Goal: Task Accomplishment & Management: Use online tool/utility

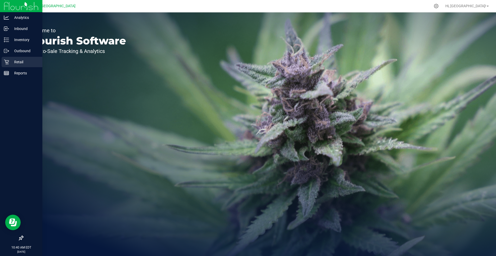
click at [30, 62] on p "Retail" at bounding box center [24, 62] width 31 height 6
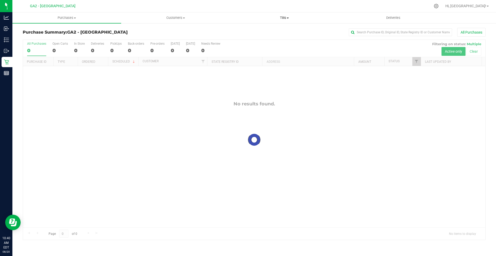
click at [286, 15] on uib-tab-heading "Tills Manage tills Reconcile e-payments" at bounding box center [284, 18] width 108 height 10
click at [275, 29] on li "Manage tills" at bounding box center [284, 31] width 109 height 6
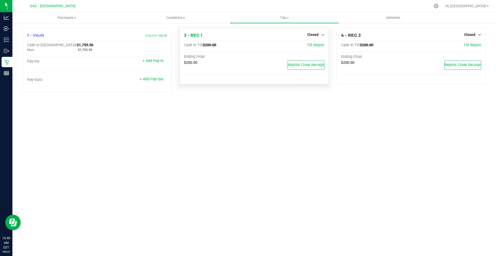
drag, startPoint x: 321, startPoint y: 32, endPoint x: 321, endPoint y: 40, distance: 8.3
click at [321, 32] on div "Closed" at bounding box center [315, 34] width 17 height 6
click at [318, 35] on span "Closed" at bounding box center [312, 35] width 11 height 4
click at [314, 45] on link "Open Till" at bounding box center [313, 45] width 14 height 4
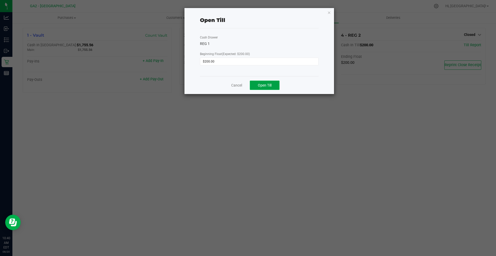
click at [270, 83] on button "Open Till" at bounding box center [265, 85] width 30 height 9
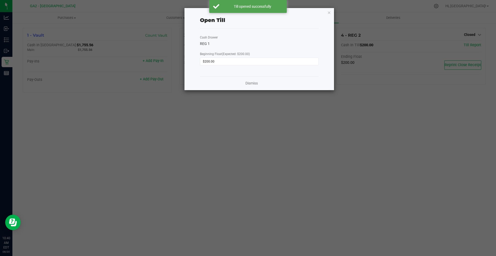
click at [329, 14] on icon "button" at bounding box center [329, 12] width 4 height 6
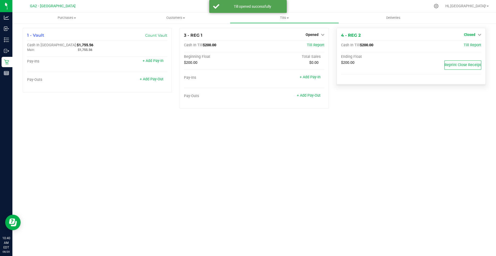
click at [477, 35] on icon at bounding box center [479, 35] width 4 height 4
click at [469, 46] on link "Open Till" at bounding box center [469, 45] width 14 height 4
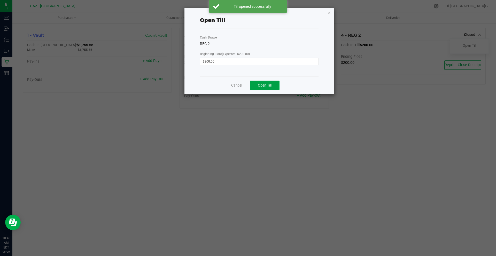
click at [273, 82] on button "Open Till" at bounding box center [265, 85] width 30 height 9
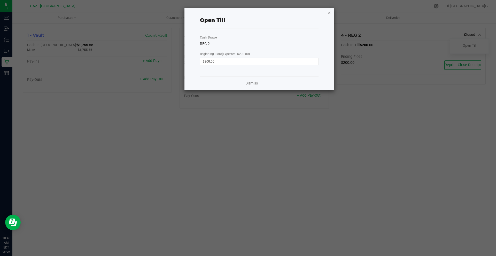
click at [329, 15] on icon "button" at bounding box center [329, 12] width 4 height 6
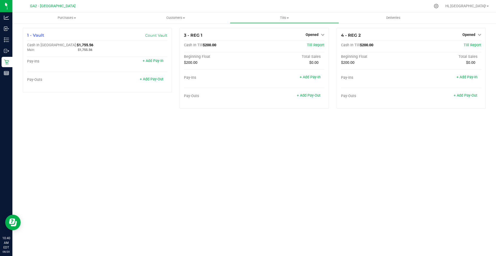
drag, startPoint x: 270, startPoint y: 159, endPoint x: 178, endPoint y: 130, distance: 96.4
click at [270, 159] on div "Purchases Summary of purchases Fulfillment All purchases Customers All customer…" at bounding box center [253, 133] width 483 height 243
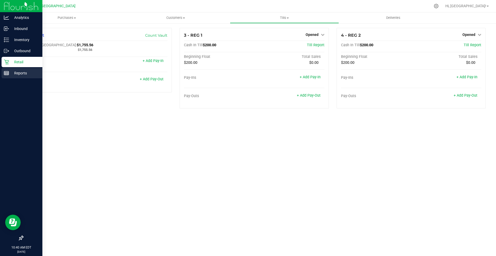
click at [8, 71] on rect at bounding box center [6, 73] width 5 height 4
